Goal: Information Seeking & Learning: Learn about a topic

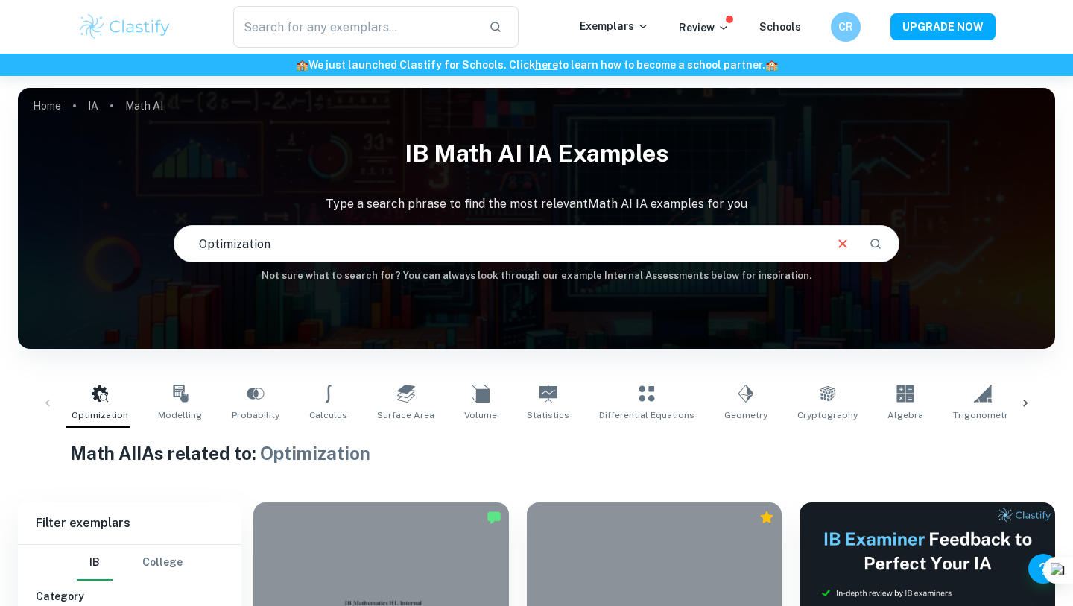
scroll to position [1283, 0]
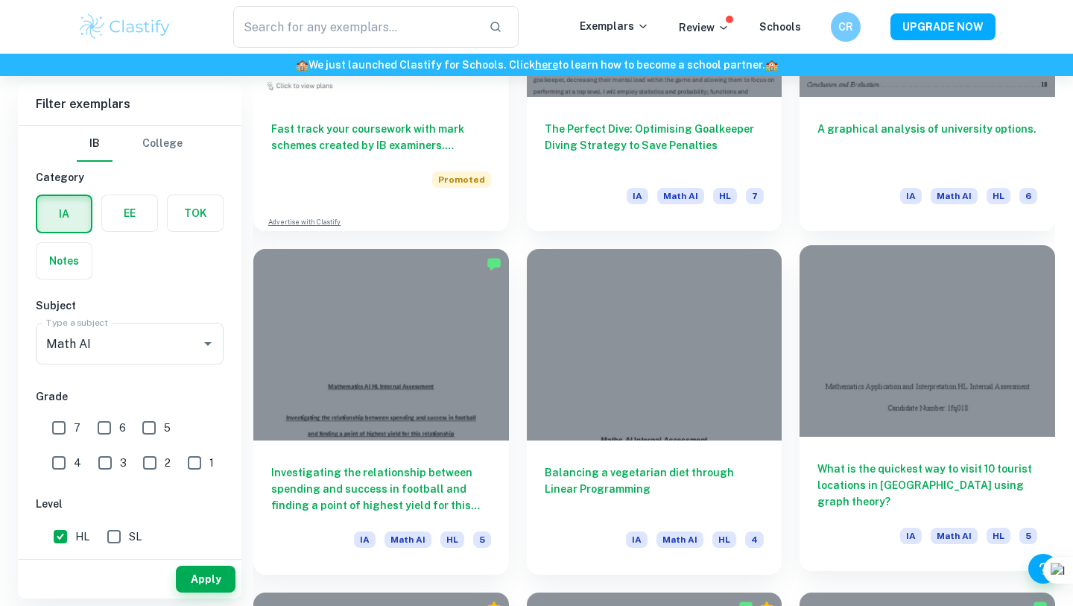
click at [972, 455] on div "What is the quickest way to visit 10 tourist locations in [GEOGRAPHIC_DATA] usi…" at bounding box center [926, 504] width 255 height 134
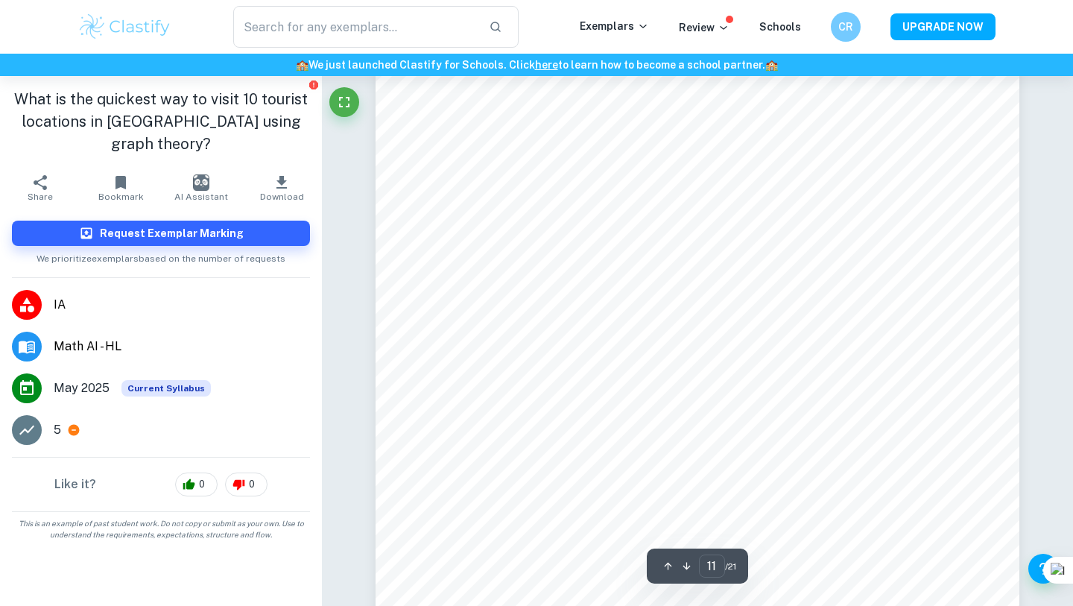
scroll to position [9276, 0]
type input "14"
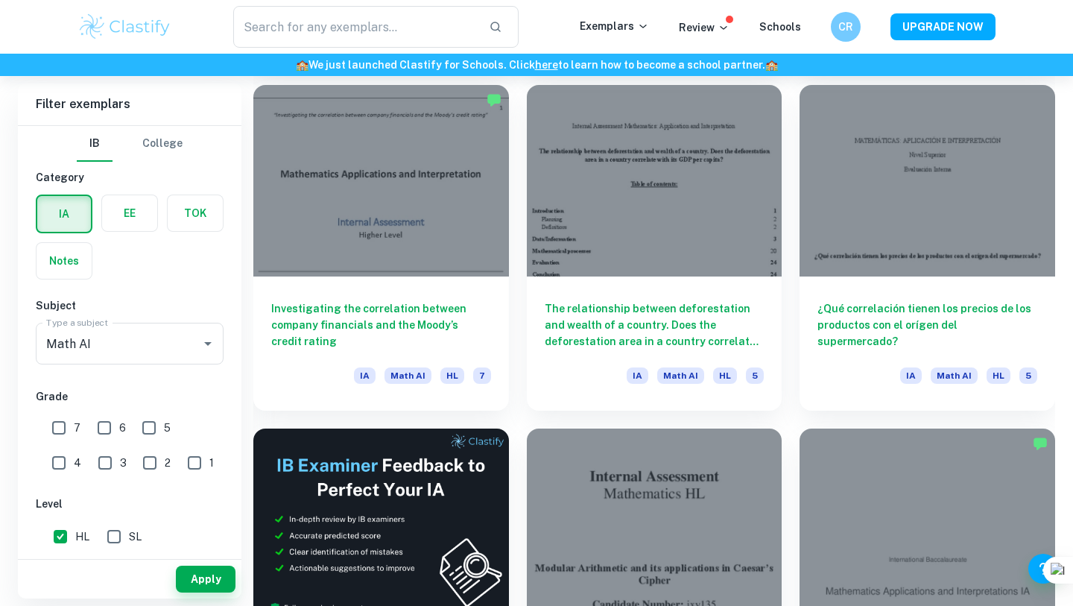
scroll to position [8464, 0]
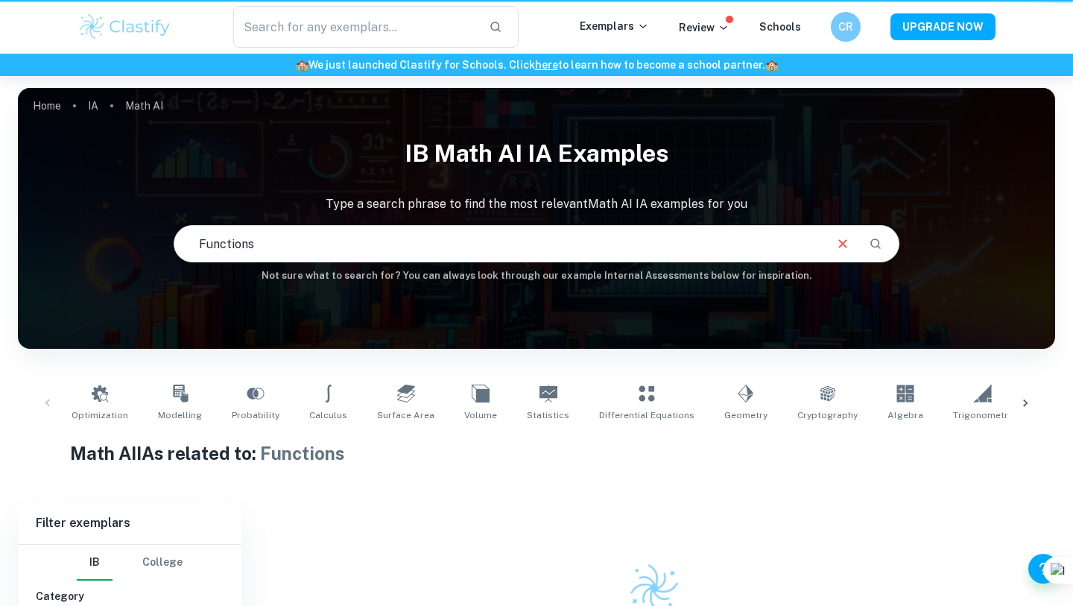
scroll to position [0, 229]
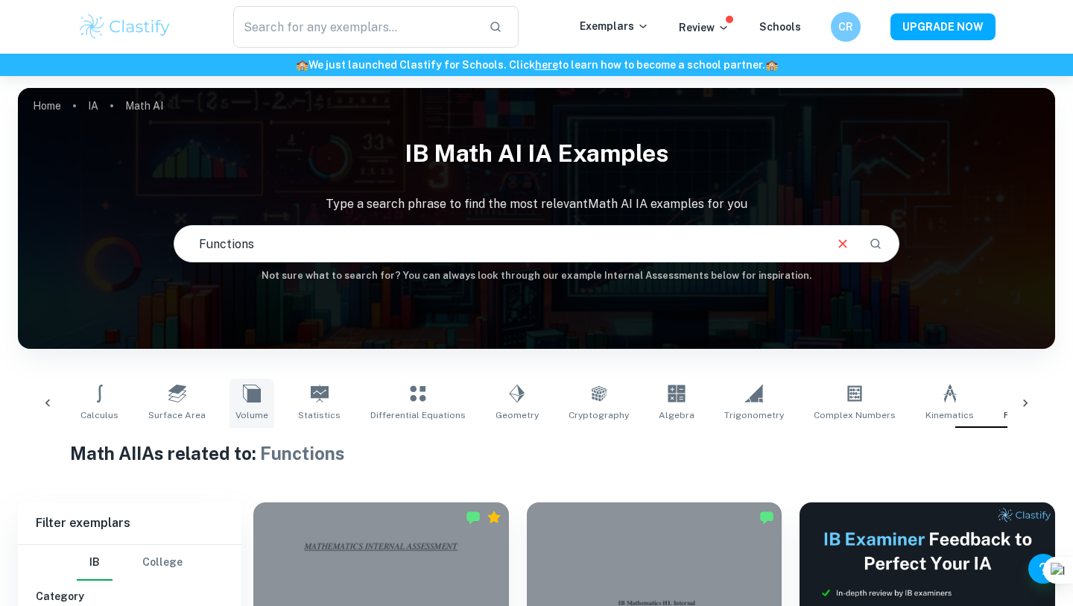
click at [243, 393] on icon at bounding box center [252, 393] width 18 height 18
click at [41, 402] on icon at bounding box center [47, 403] width 15 height 15
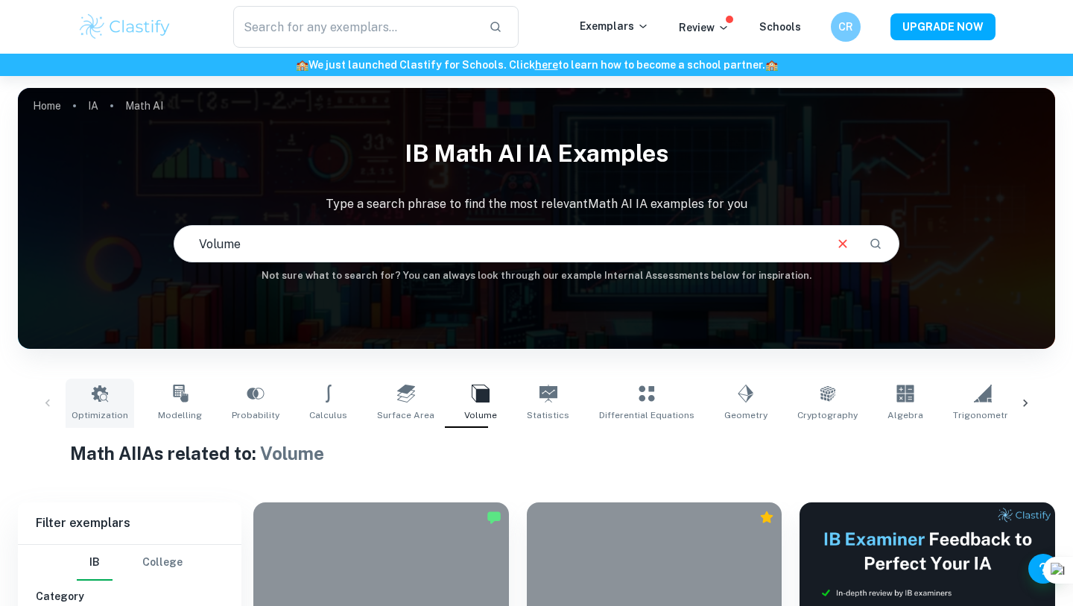
click at [95, 401] on icon at bounding box center [100, 393] width 18 height 18
type input "Optimization"
click at [836, 249] on icon "Clear" at bounding box center [842, 243] width 16 height 16
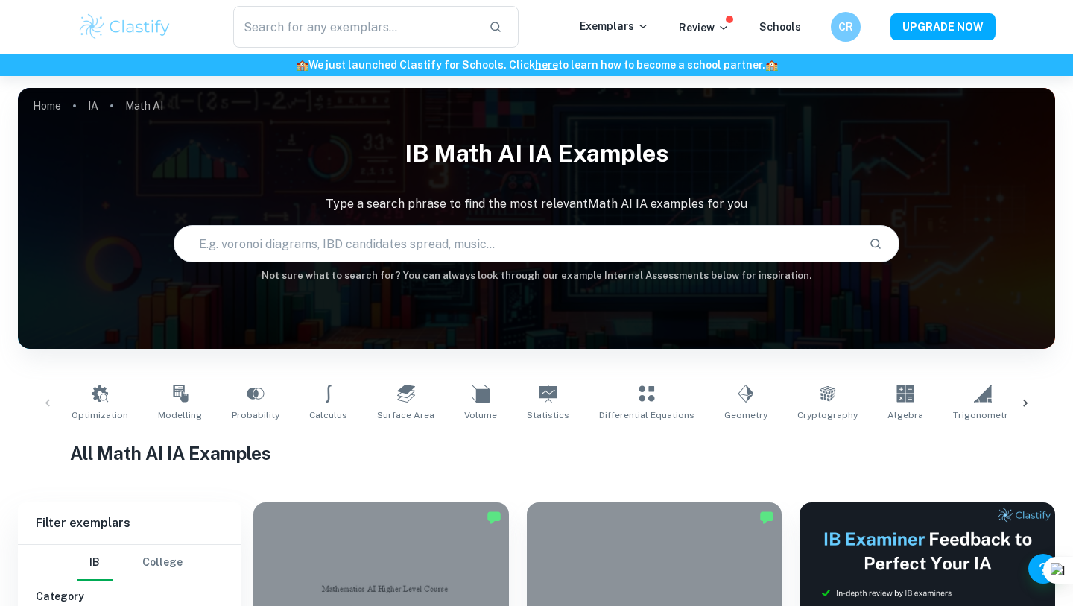
click at [822, 245] on input "text" at bounding box center [515, 244] width 682 height 42
type input "el area y superficie"
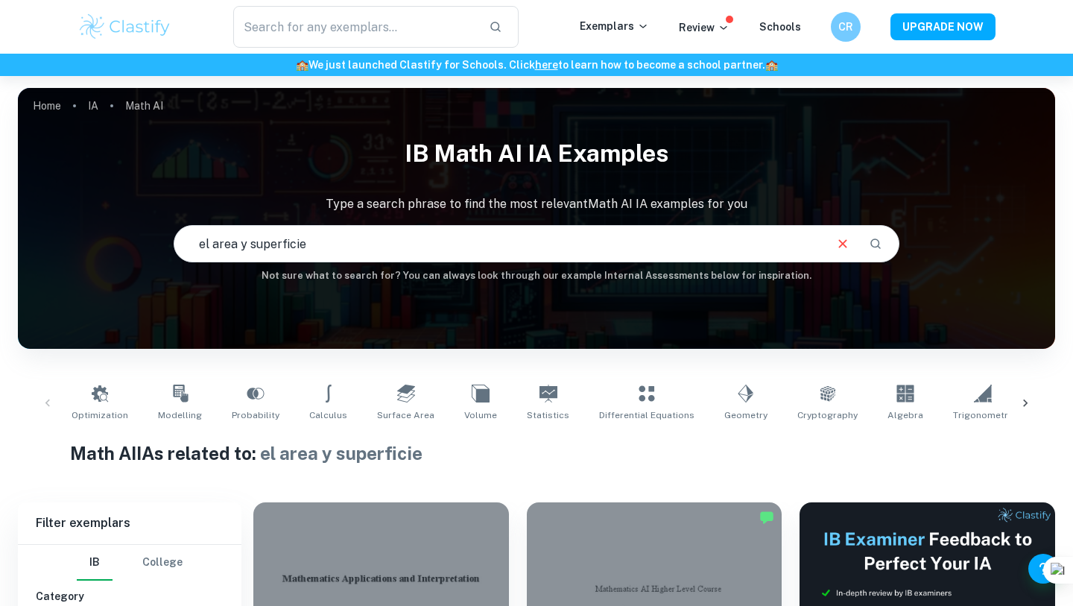
drag, startPoint x: 352, startPoint y: 254, endPoint x: 0, endPoint y: 135, distance: 371.9
click at [364, 69] on h6 "🏫 We just launched Clastify for Schools. Click here to learn how to become a sc…" at bounding box center [536, 65] width 1067 height 16
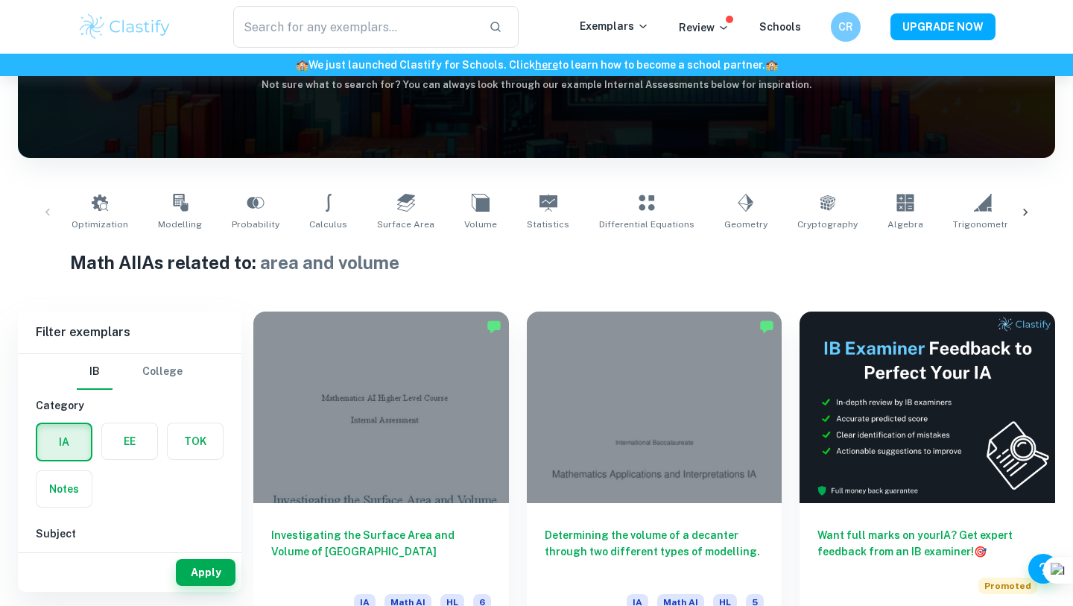
scroll to position [194, 0]
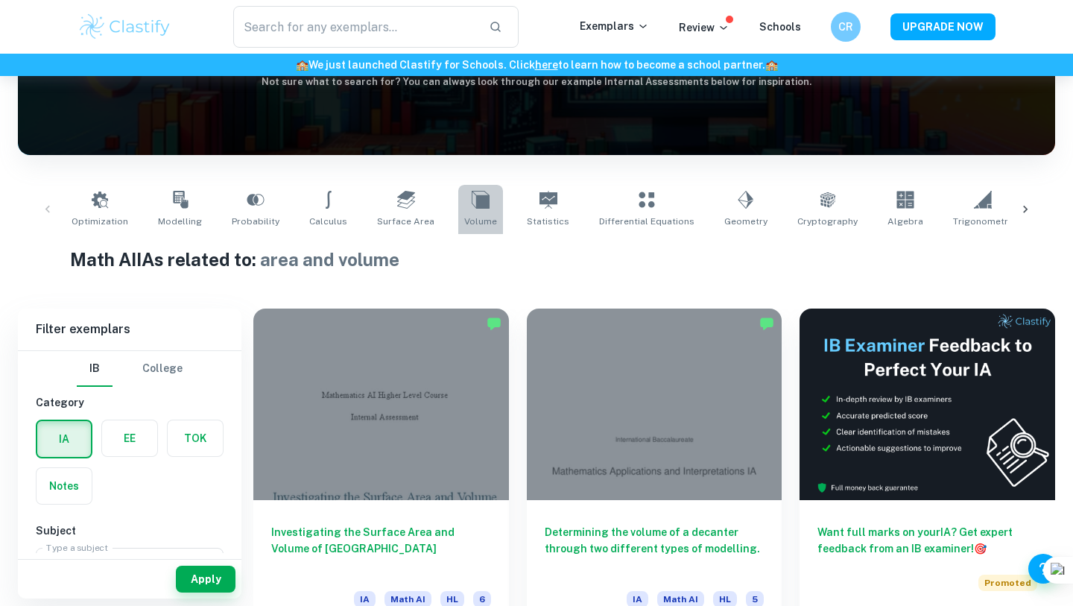
click at [476, 208] on link "Volume" at bounding box center [480, 209] width 45 height 49
type input "Volume"
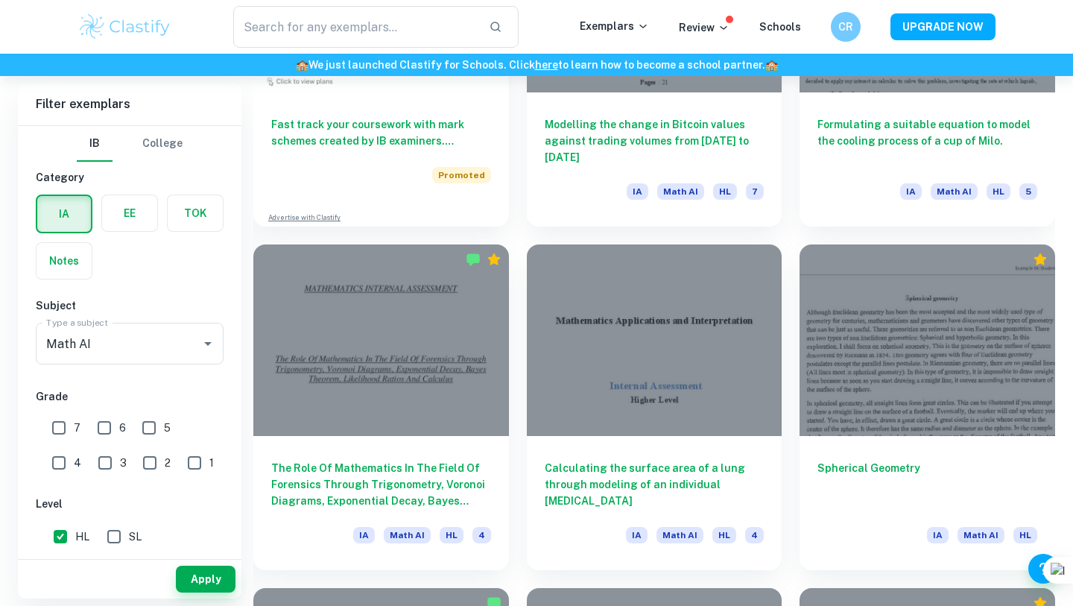
scroll to position [1314, 0]
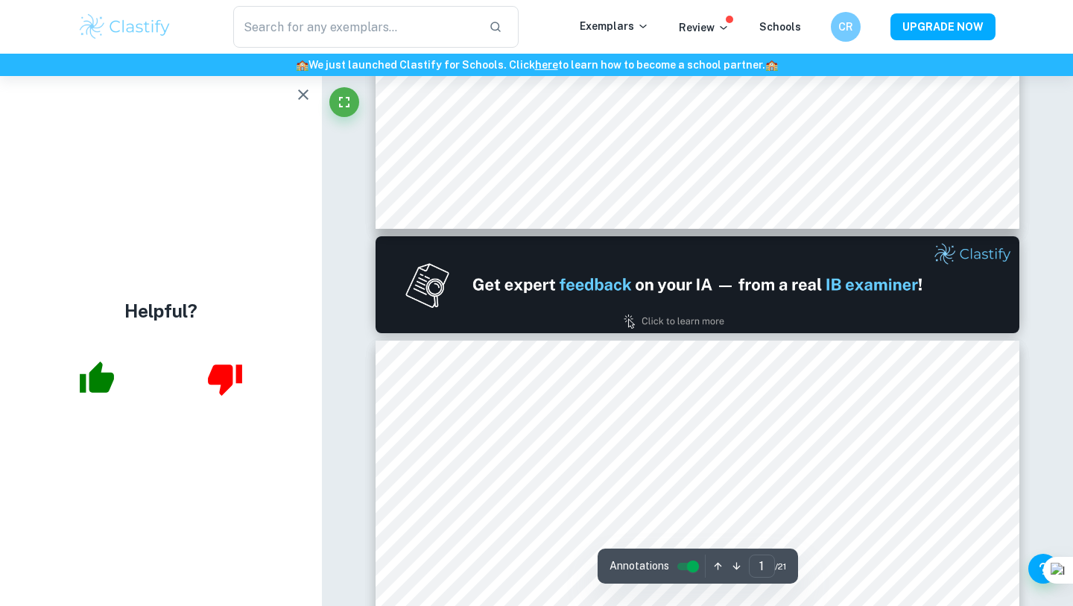
scroll to position [588, 0]
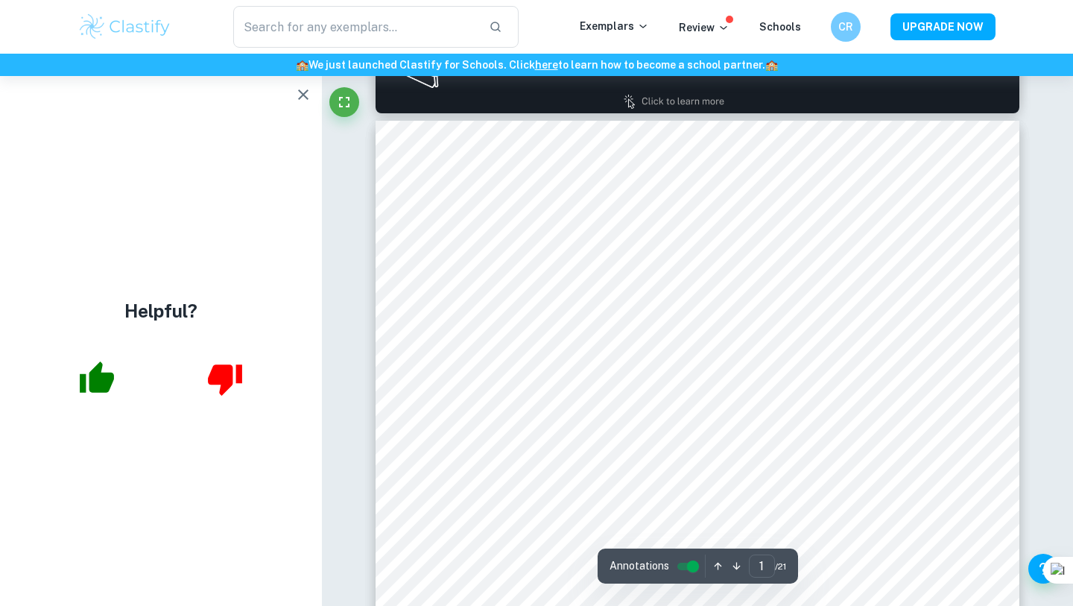
type input "2"
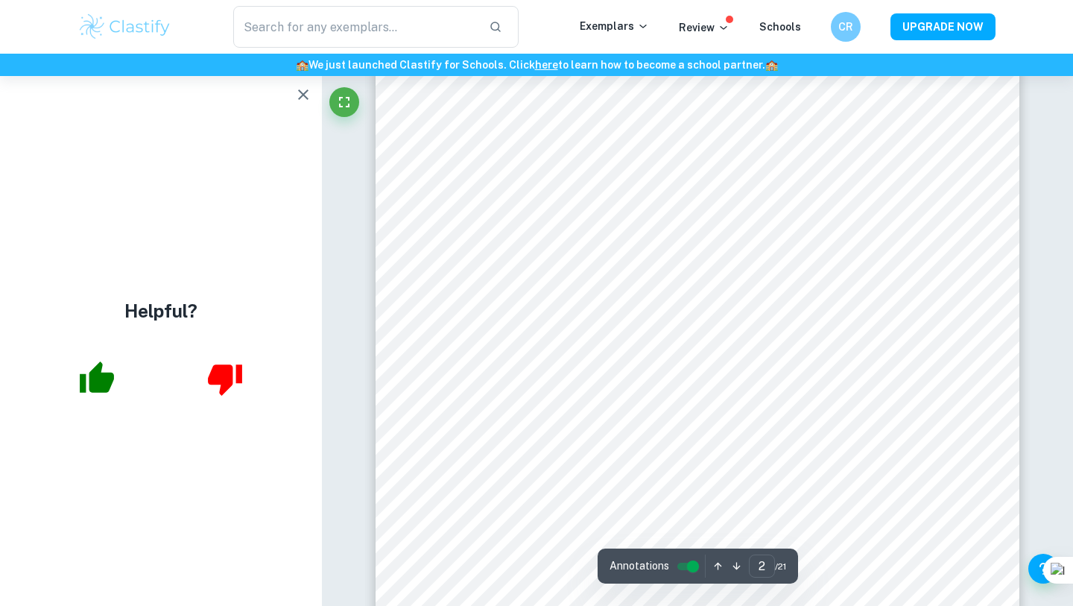
scroll to position [1244, 0]
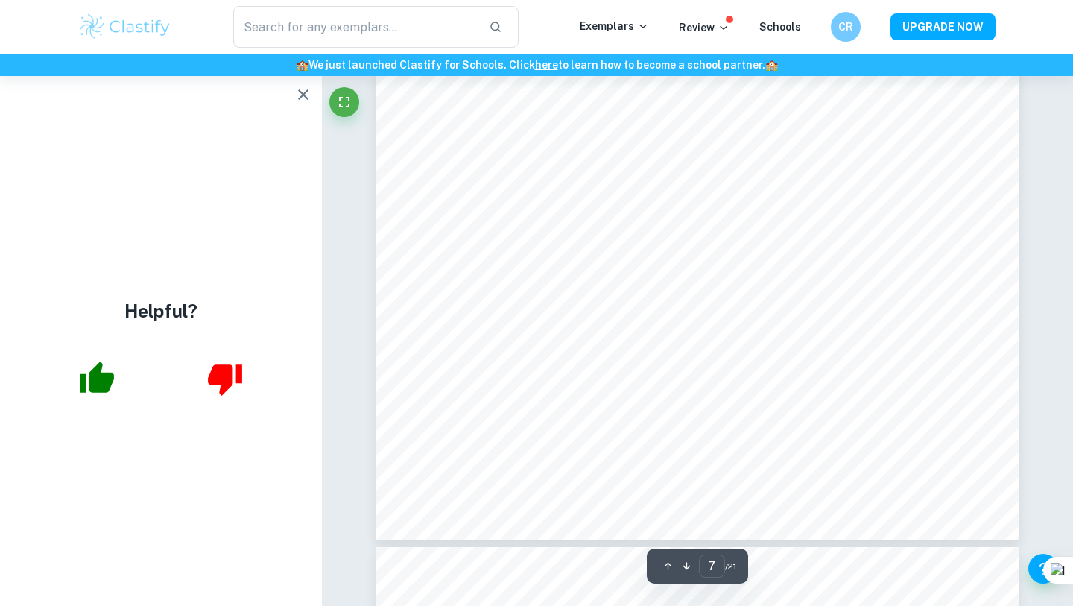
scroll to position [5786, 0]
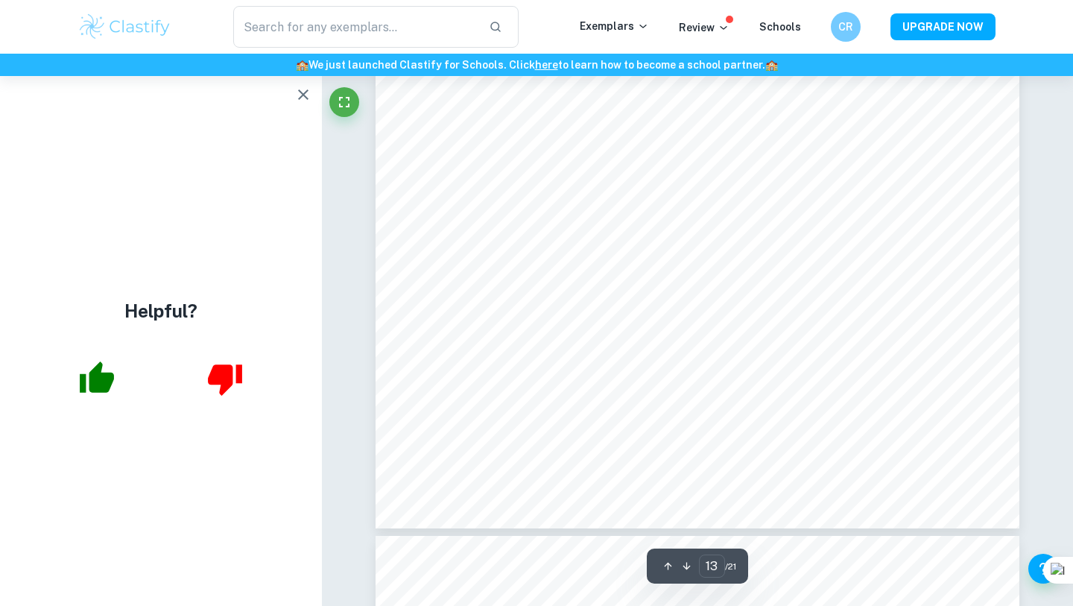
type input "14"
